Goal: Information Seeking & Learning: Learn about a topic

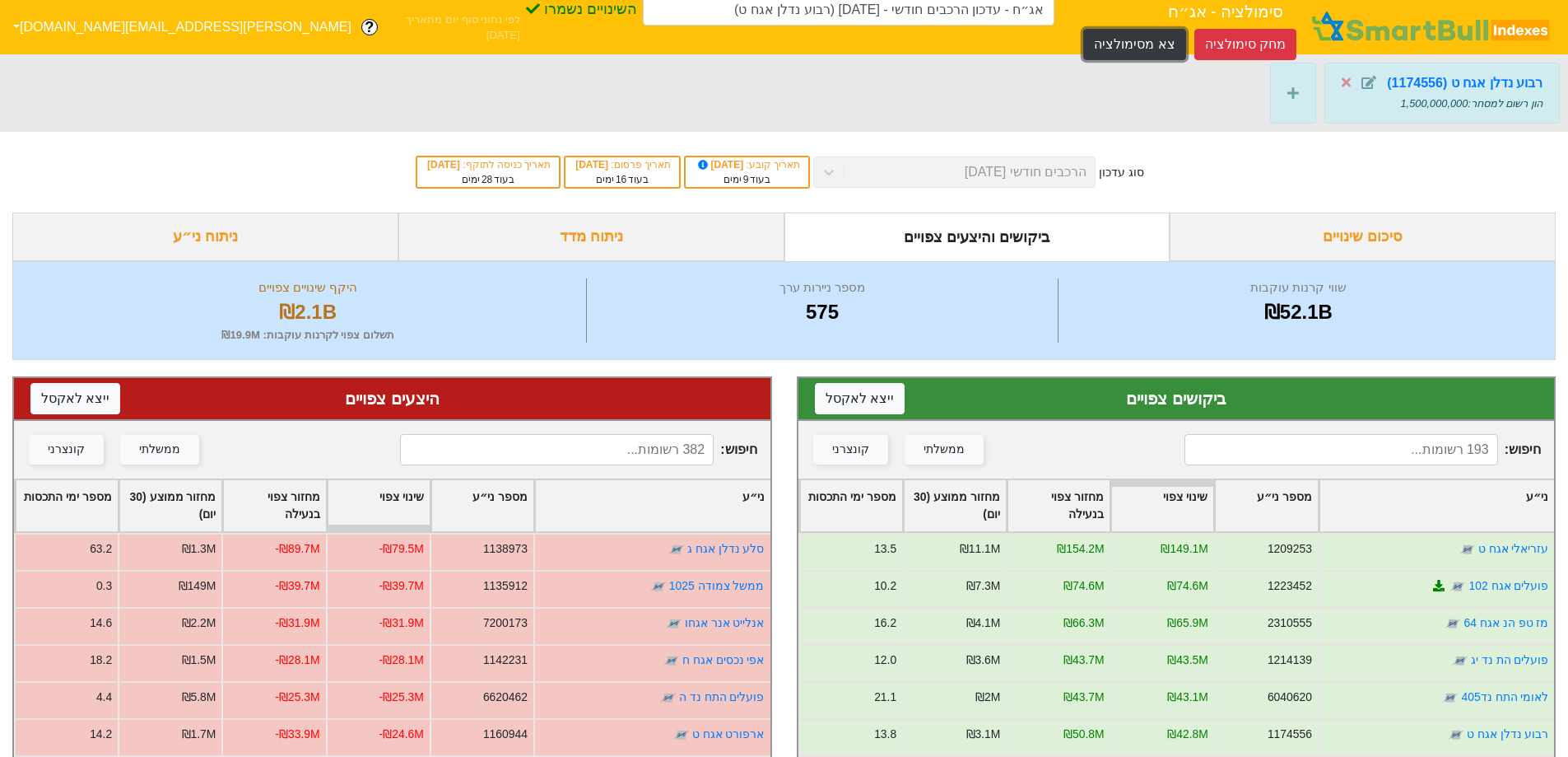
click at [1083, 29] on button "צא מסימולציה" at bounding box center [1134, 44] width 102 height 31
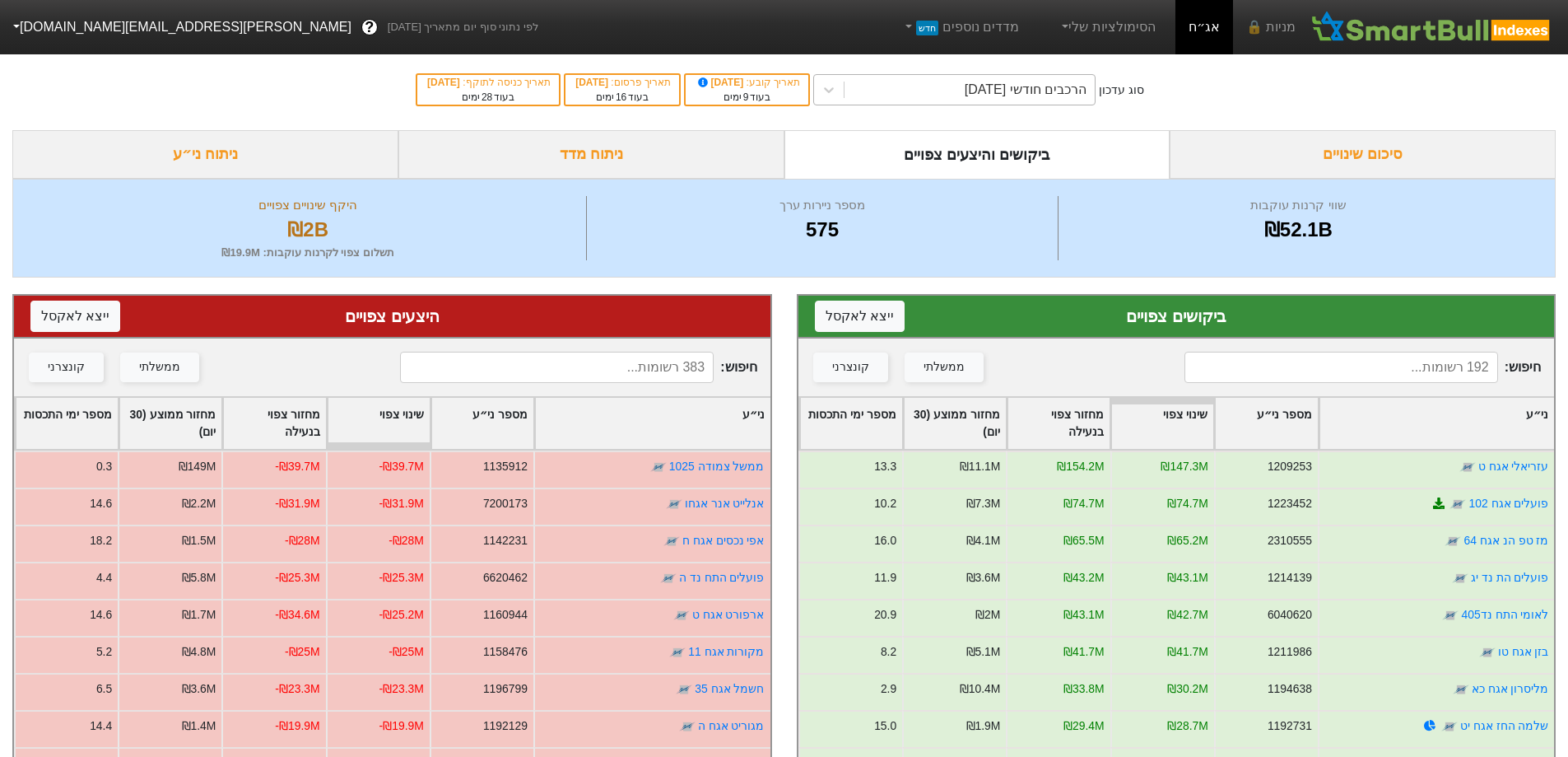
click at [1074, 85] on div "הרכבים חודשי [DATE]" at bounding box center [1026, 90] width 122 height 20
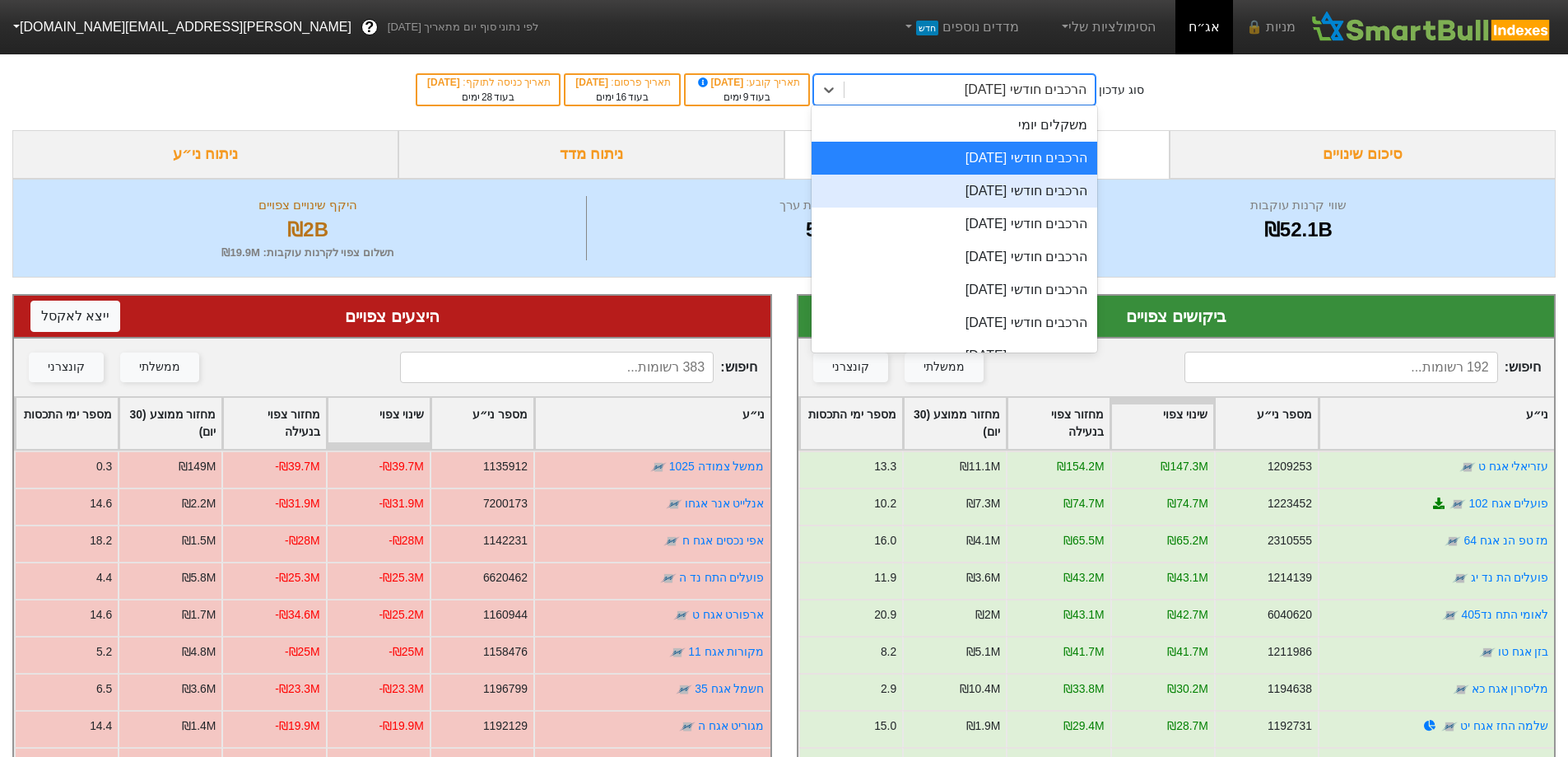
click at [1062, 181] on div "הרכבים חודשי [DATE]" at bounding box center [954, 191] width 285 height 33
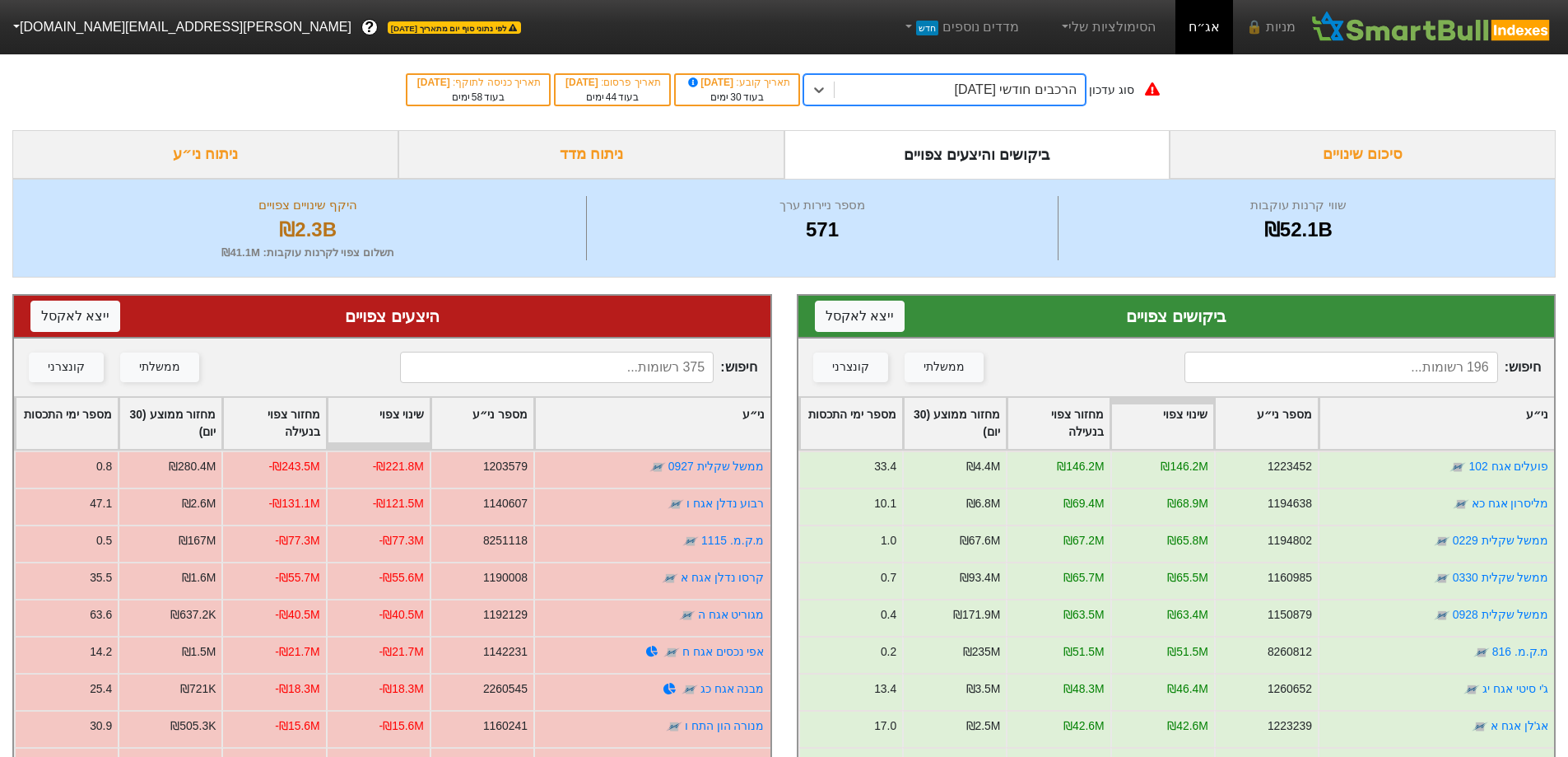
click at [1060, 94] on div "הרכבים חודשי [DATE]" at bounding box center [1015, 90] width 122 height 20
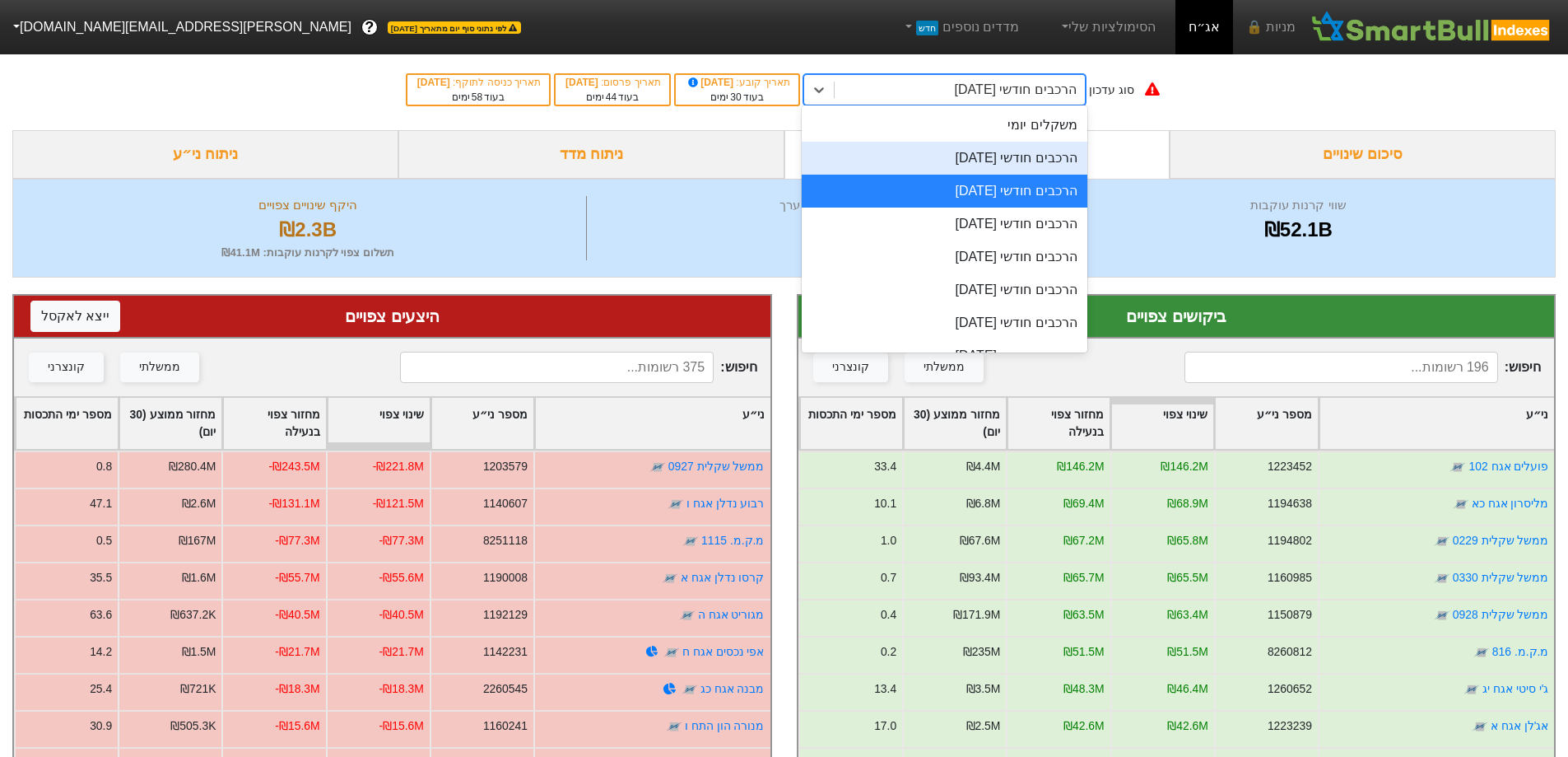
click at [1055, 157] on div "הרכבים חודשי [DATE]" at bounding box center [945, 158] width 285 height 33
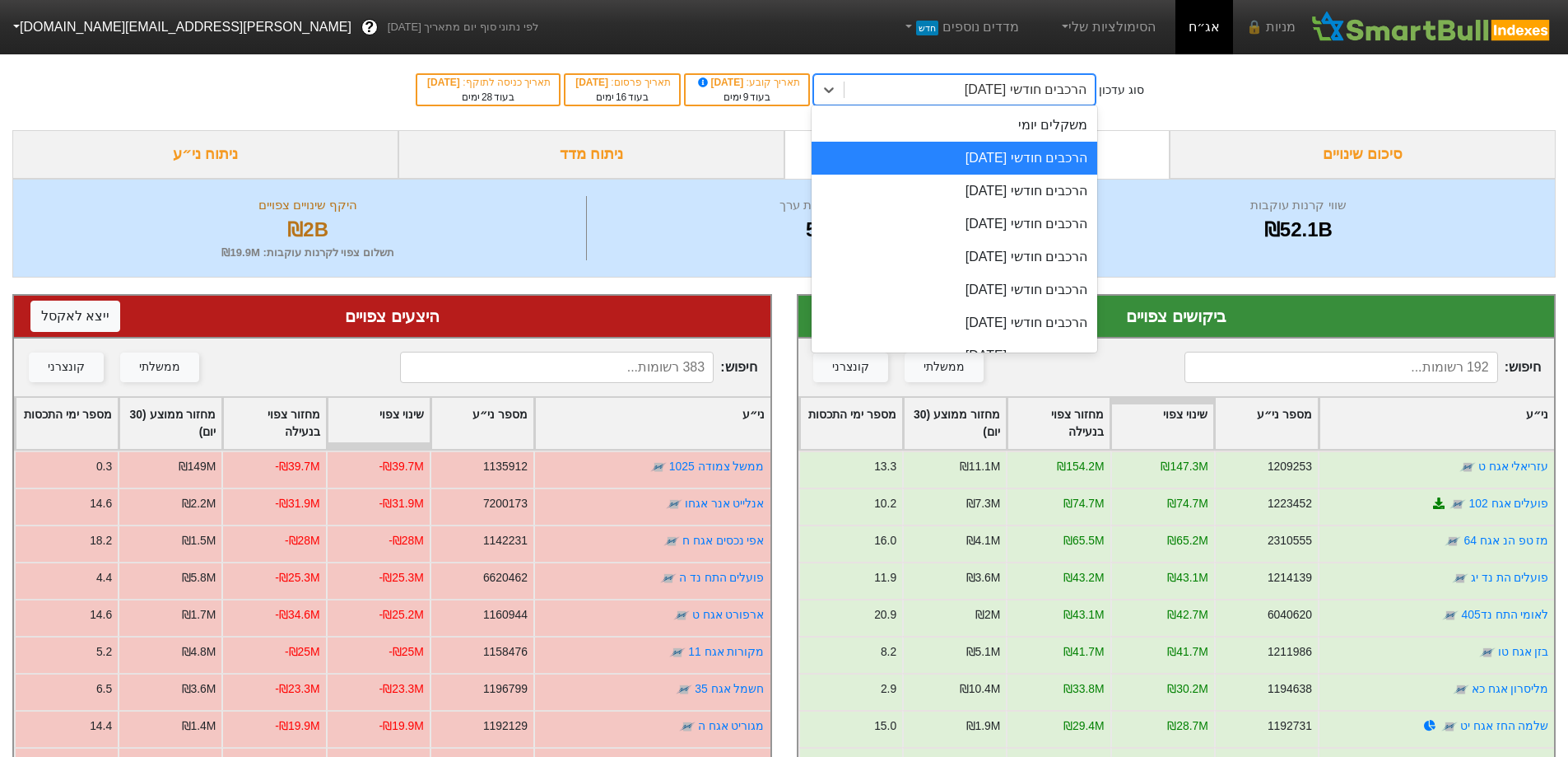
click at [1056, 90] on div "הרכבים חודשי [DATE]" at bounding box center [1026, 90] width 122 height 20
click at [1046, 192] on div "הרכבים חודשי [DATE]" at bounding box center [954, 191] width 285 height 33
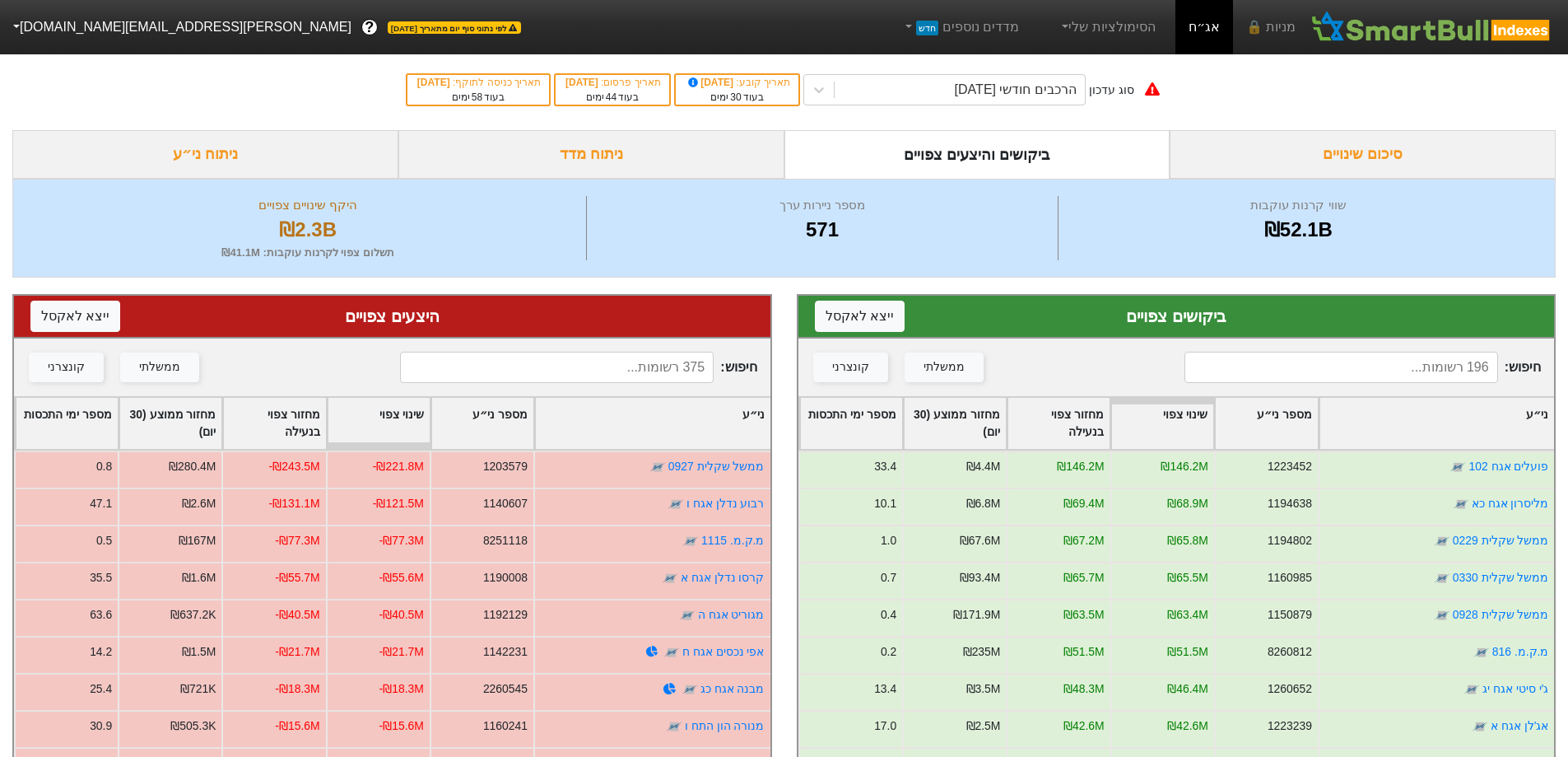
click at [1347, 368] on input at bounding box center [1341, 367] width 314 height 31
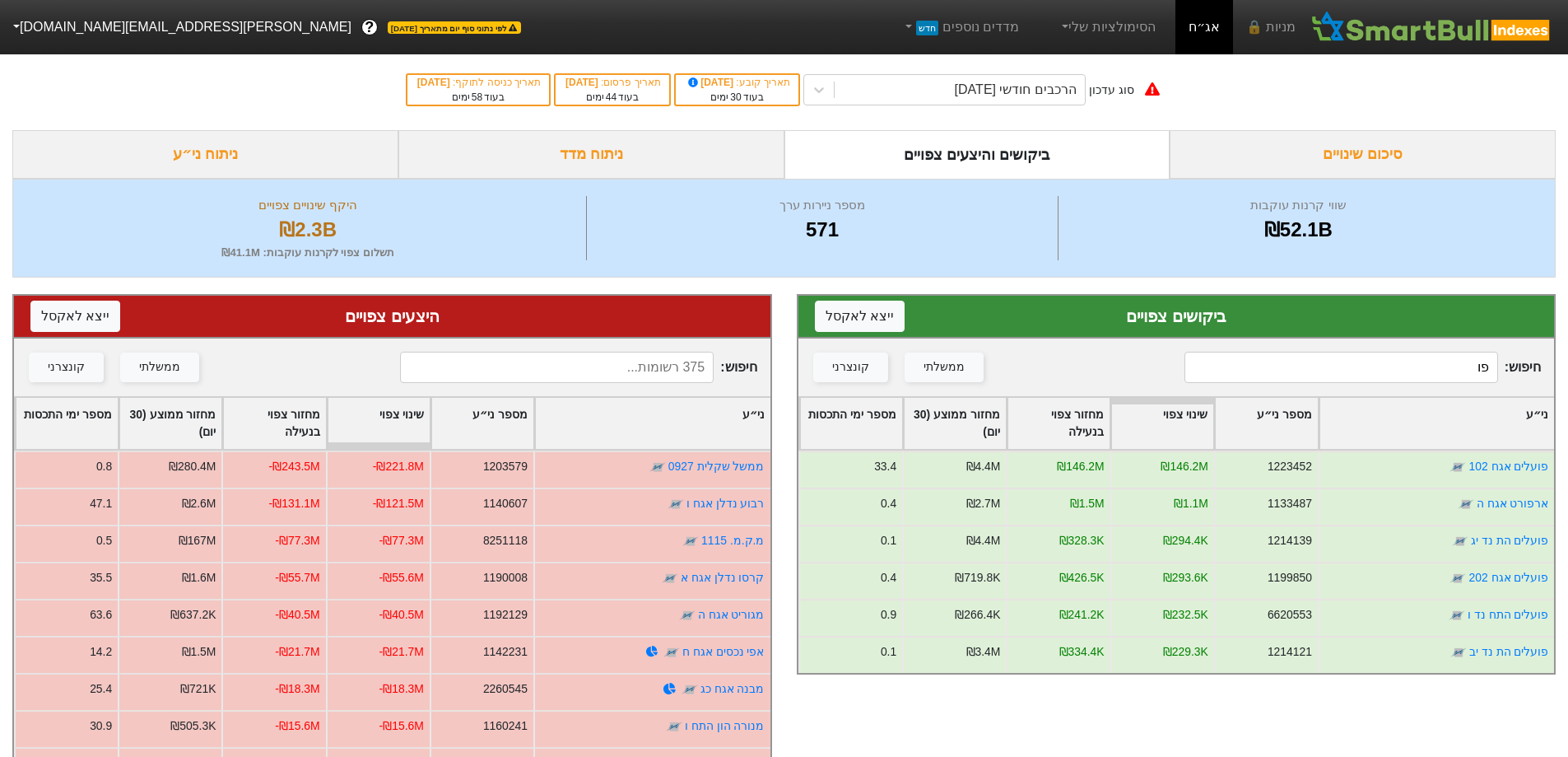
type input "פ"
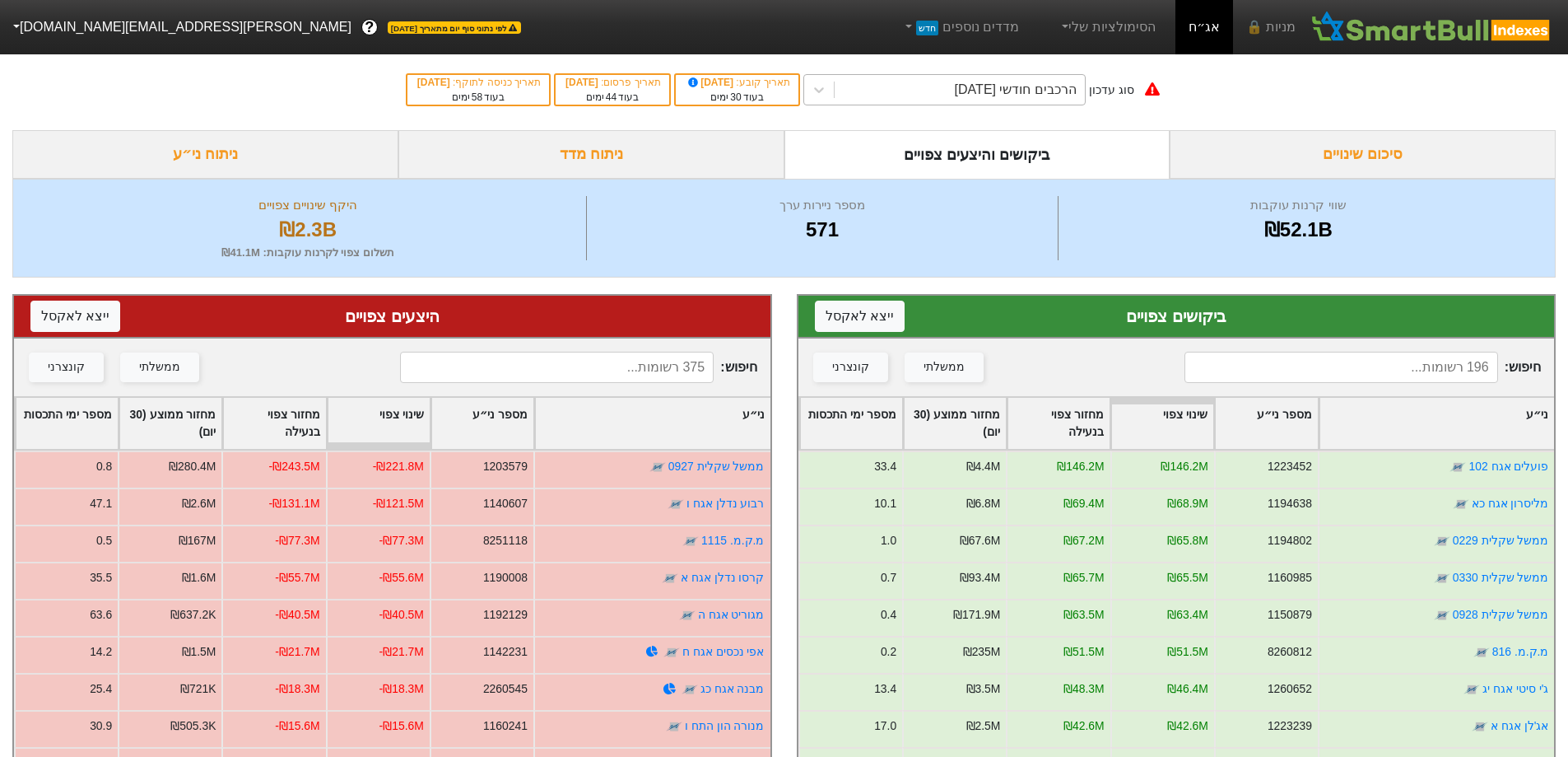
click at [1052, 92] on div "הרכבים חודשי [DATE]" at bounding box center [1015, 90] width 122 height 20
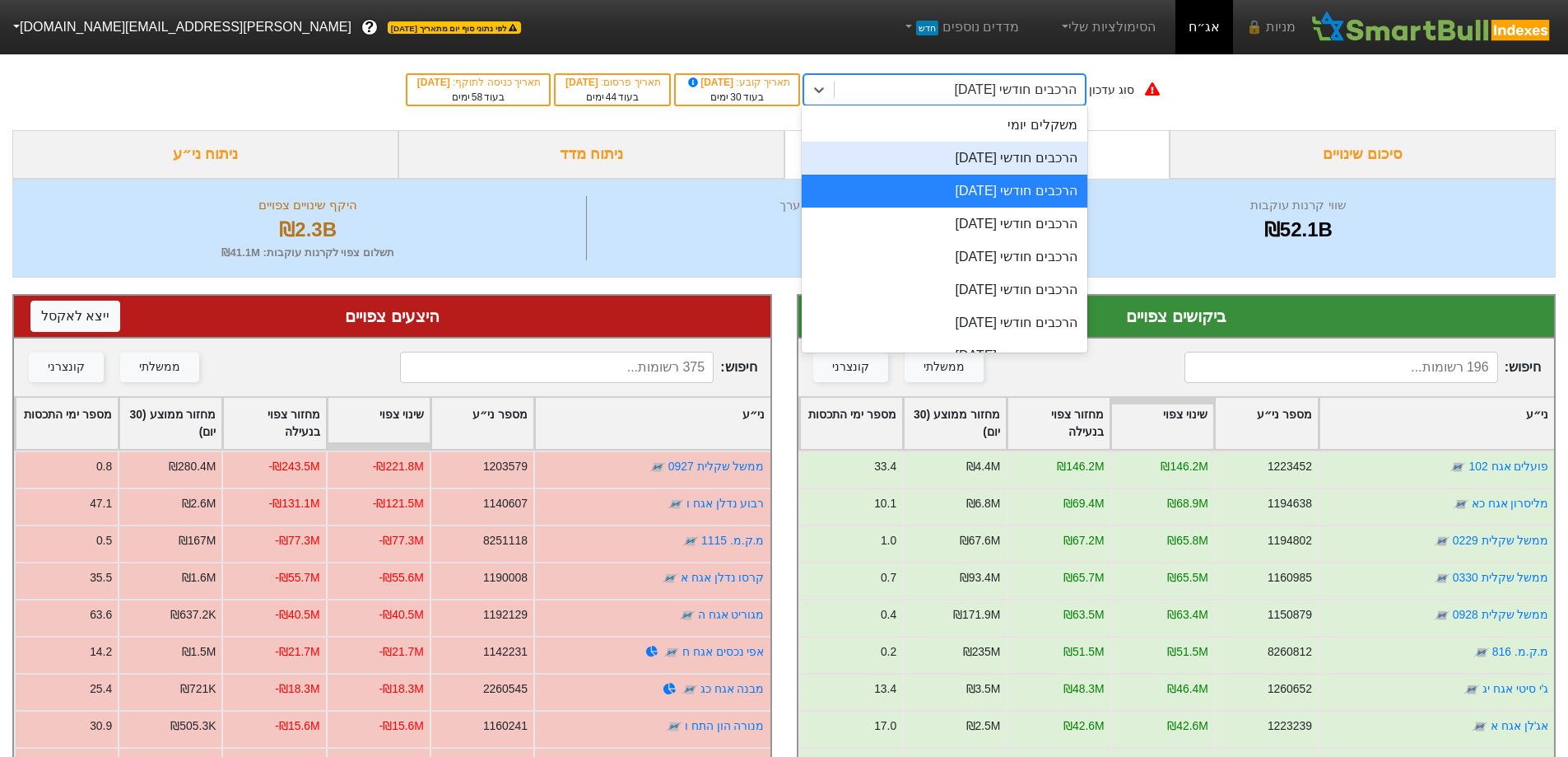
click at [1040, 145] on div "הרכבים חודשי [DATE]" at bounding box center [945, 158] width 285 height 33
